Goal: Find specific page/section: Find specific page/section

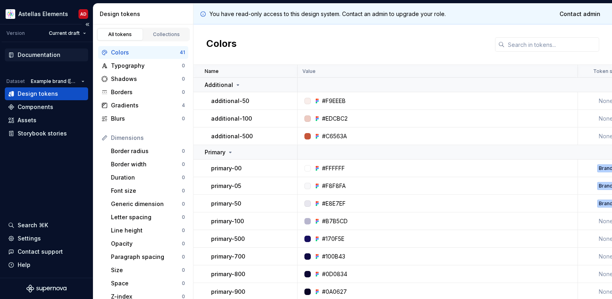
click at [38, 53] on div "Documentation" at bounding box center [39, 55] width 43 height 8
